Goal: Task Accomplishment & Management: Complete application form

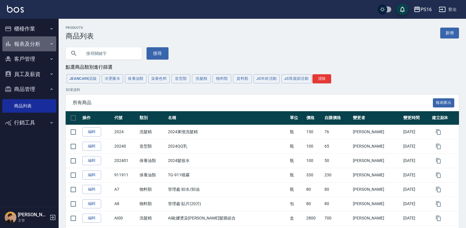
click at [45, 44] on button "報表及分析" at bounding box center [29, 43] width 54 height 15
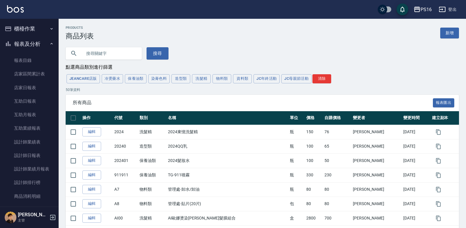
click at [36, 40] on button "報表及分析" at bounding box center [29, 43] width 54 height 15
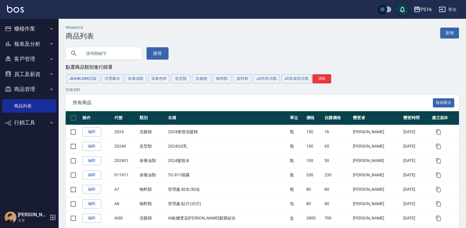
drag, startPoint x: 35, startPoint y: 32, endPoint x: 30, endPoint y: 47, distance: 15.5
click at [34, 33] on button "櫃檯作業" at bounding box center [29, 28] width 54 height 15
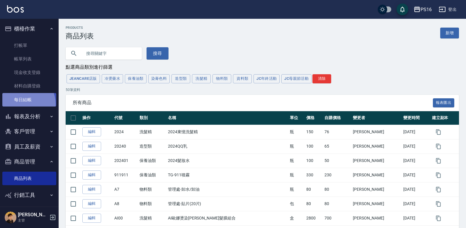
click at [23, 104] on link "每日結帳" at bounding box center [29, 99] width 54 height 13
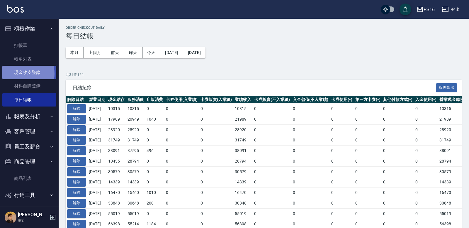
click at [20, 74] on link "現金收支登錄" at bounding box center [29, 72] width 54 height 13
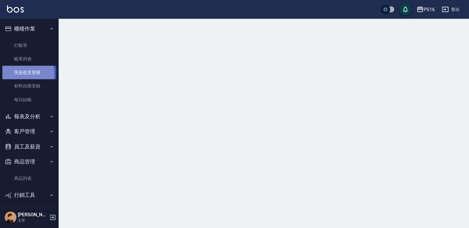
click at [20, 74] on link "現金收支登錄" at bounding box center [29, 72] width 54 height 13
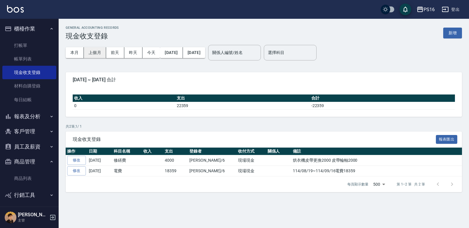
click at [98, 54] on button "上個月" at bounding box center [95, 52] width 22 height 11
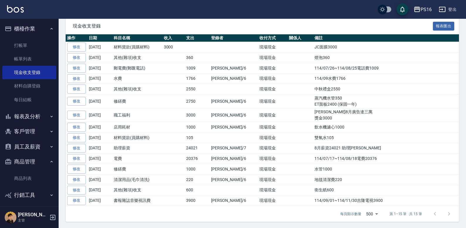
scroll to position [114, 0]
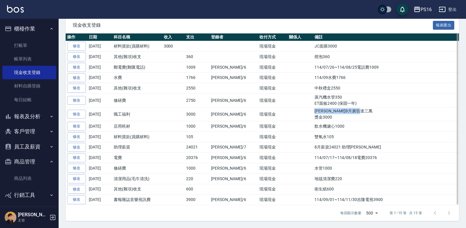
drag, startPoint x: 295, startPoint y: 111, endPoint x: 334, endPoint y: 119, distance: 39.8
click at [334, 119] on td "[PERSON_NAME]8月廣告達三萬 獎金3000" at bounding box center [386, 114] width 146 height 14
copy td "[PERSON_NAME]8月廣告達三萬 獎金3000"
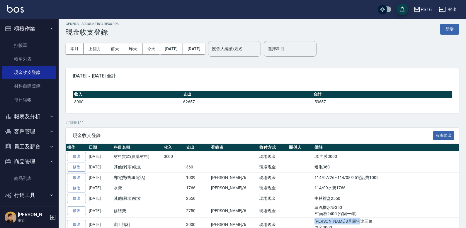
scroll to position [0, 0]
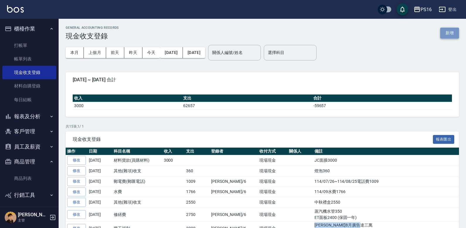
click at [452, 29] on button "新增" at bounding box center [449, 33] width 19 height 11
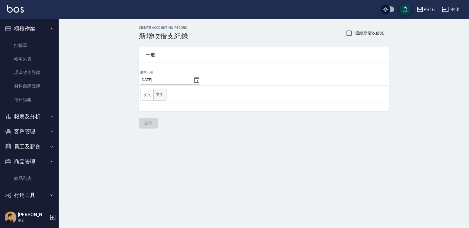
click at [158, 92] on button "支出" at bounding box center [159, 94] width 13 height 12
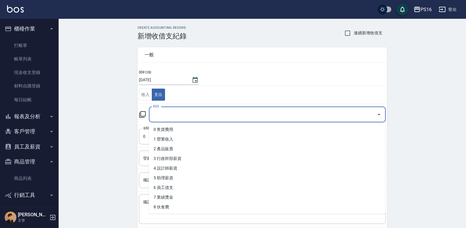
click at [180, 117] on input "科目" at bounding box center [262, 114] width 223 height 10
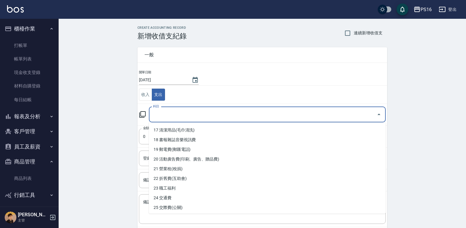
scroll to position [166, 0]
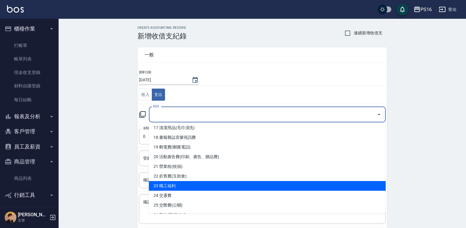
click at [225, 186] on li "23 職工福利" at bounding box center [267, 186] width 237 height 10
type input "23 職工福利"
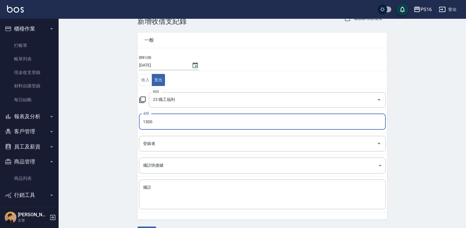
scroll to position [31, 0]
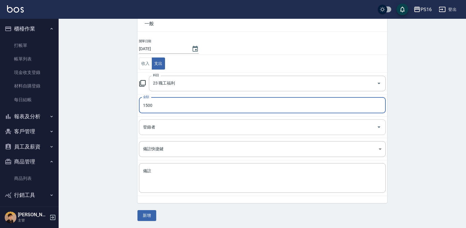
type input "1500"
click at [222, 129] on input "登錄者" at bounding box center [258, 127] width 233 height 10
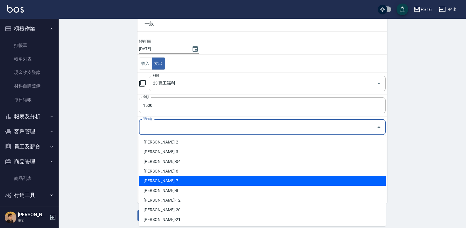
click at [193, 182] on li "[PERSON_NAME]-7" at bounding box center [262, 181] width 247 height 10
type input "[PERSON_NAME]-7"
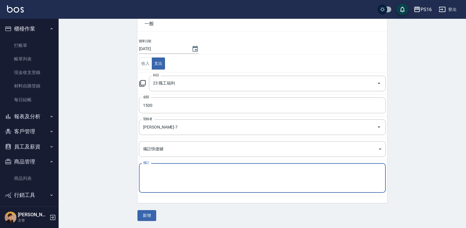
paste textarea "[PERSON_NAME]8月廣告達三萬 獎金3000"
click at [156, 169] on textarea "[PERSON_NAME]8月廣告達三萬 獎金3000" at bounding box center [262, 178] width 238 height 20
drag, startPoint x: 169, startPoint y: 171, endPoint x: 186, endPoint y: 172, distance: 17.0
click at [186, 172] on textarea "[PERSON_NAME]9月廣告達三萬 獎金3000" at bounding box center [262, 178] width 238 height 20
drag, startPoint x: 150, startPoint y: 175, endPoint x: 166, endPoint y: 177, distance: 16.0
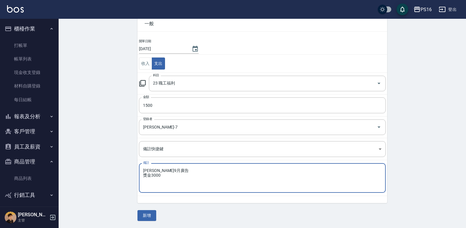
click at [164, 176] on textarea "[PERSON_NAME]9月廣告 獎金3000" at bounding box center [262, 178] width 238 height 20
type textarea "[PERSON_NAME]9月廣告 獎金1500"
click at [142, 214] on button "新增" at bounding box center [146, 215] width 19 height 11
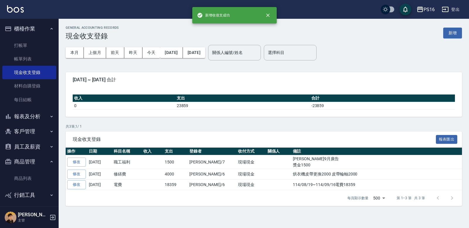
click at [21, 23] on button "櫃檯作業" at bounding box center [29, 28] width 54 height 15
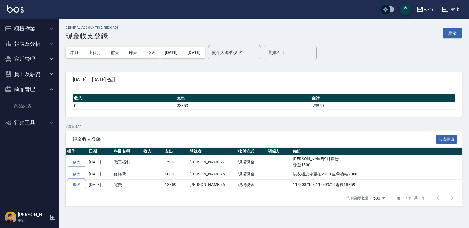
click at [21, 23] on button "櫃檯作業" at bounding box center [29, 28] width 54 height 15
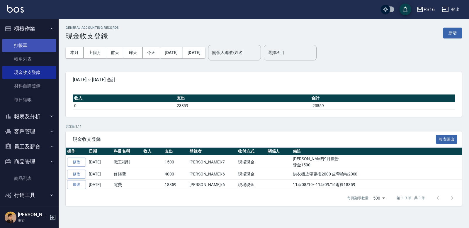
click at [25, 41] on link "打帳單" at bounding box center [29, 45] width 54 height 13
